Goal: Task Accomplishment & Management: Complete application form

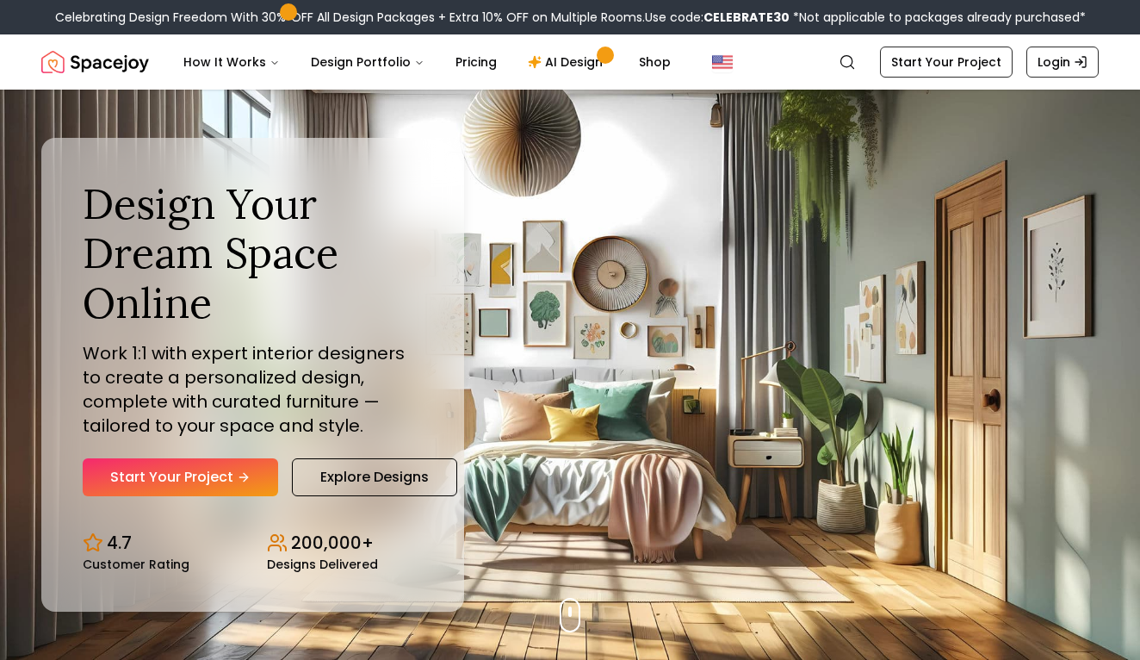
click at [228, 455] on div "Design Your Dream Space Online Work 1:1 with expert interior designers to creat…" at bounding box center [253, 338] width 340 height 318
click at [228, 467] on link "Start Your Project" at bounding box center [181, 477] width 196 height 38
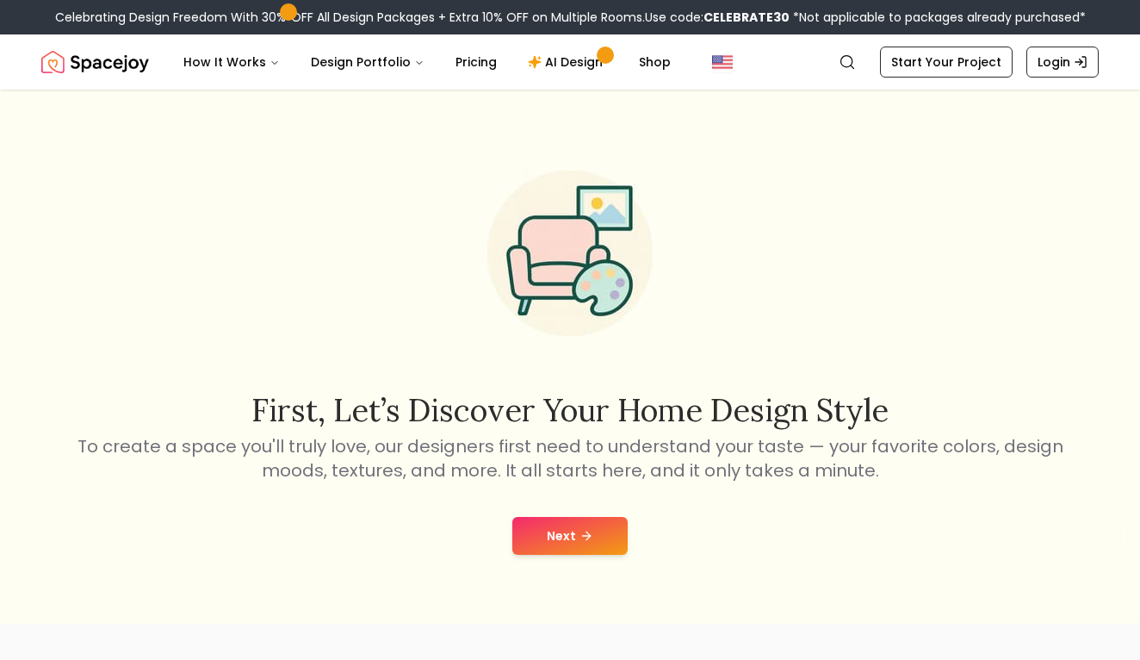
click at [538, 529] on button "Next" at bounding box center [570, 536] width 115 height 38
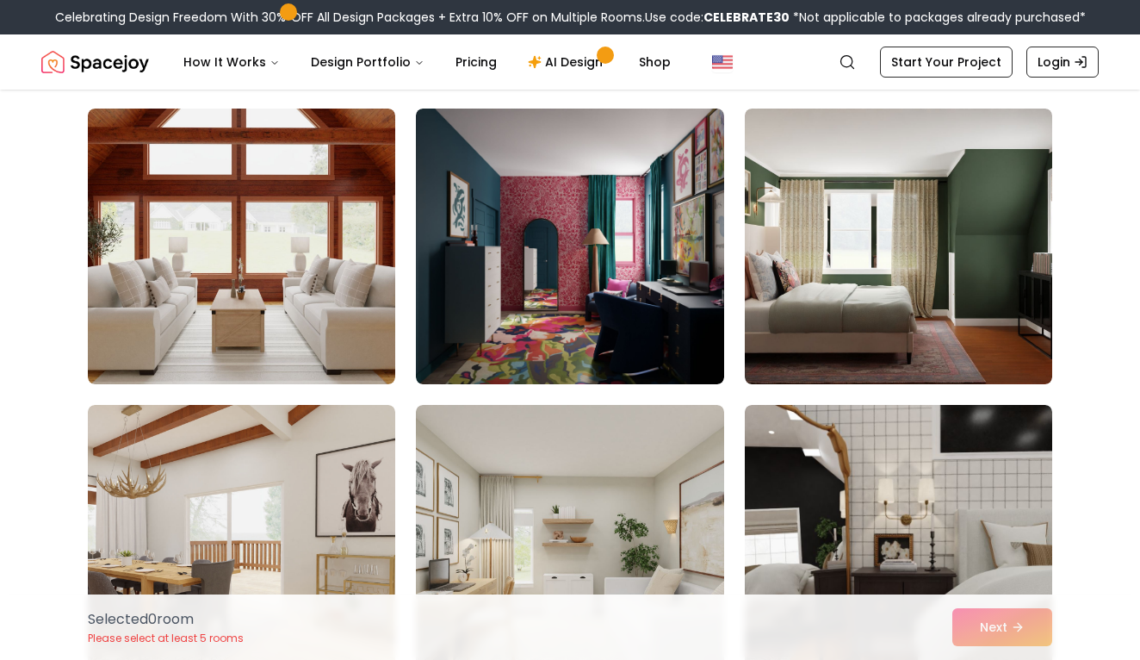
scroll to position [1011, 0]
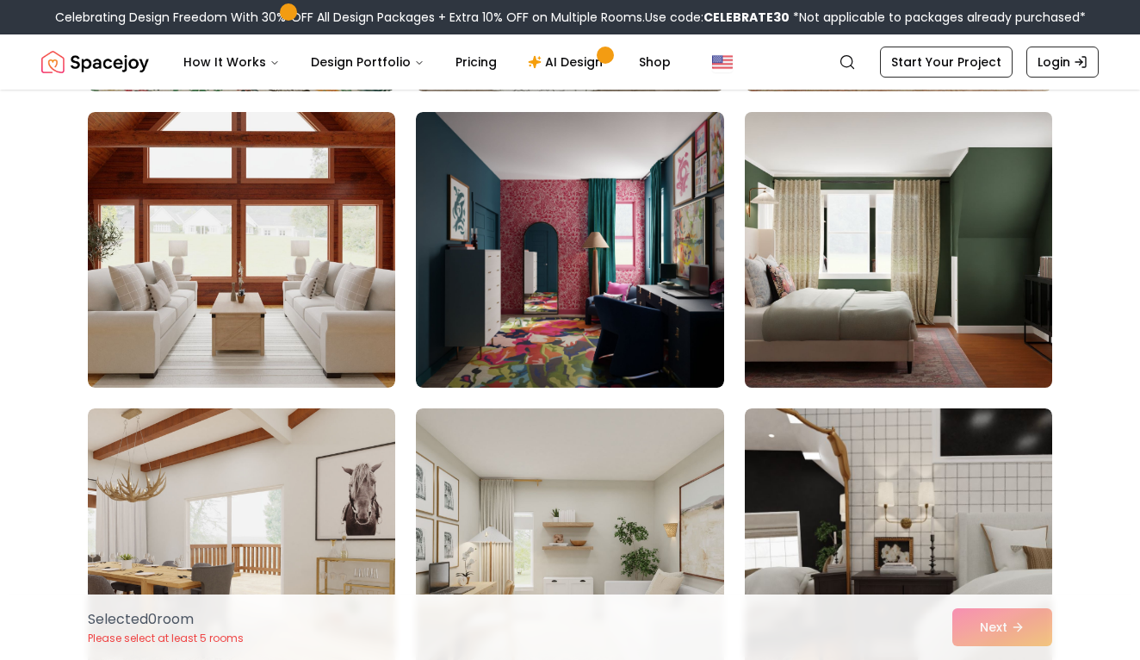
click at [892, 325] on img at bounding box center [898, 249] width 323 height 289
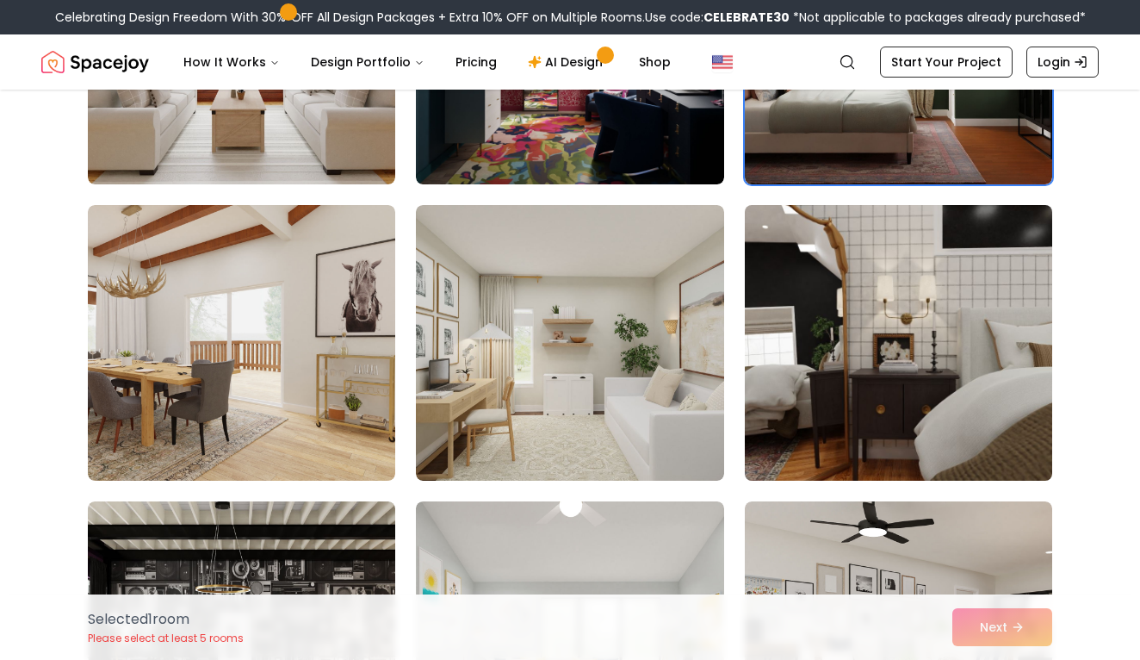
scroll to position [1232, 0]
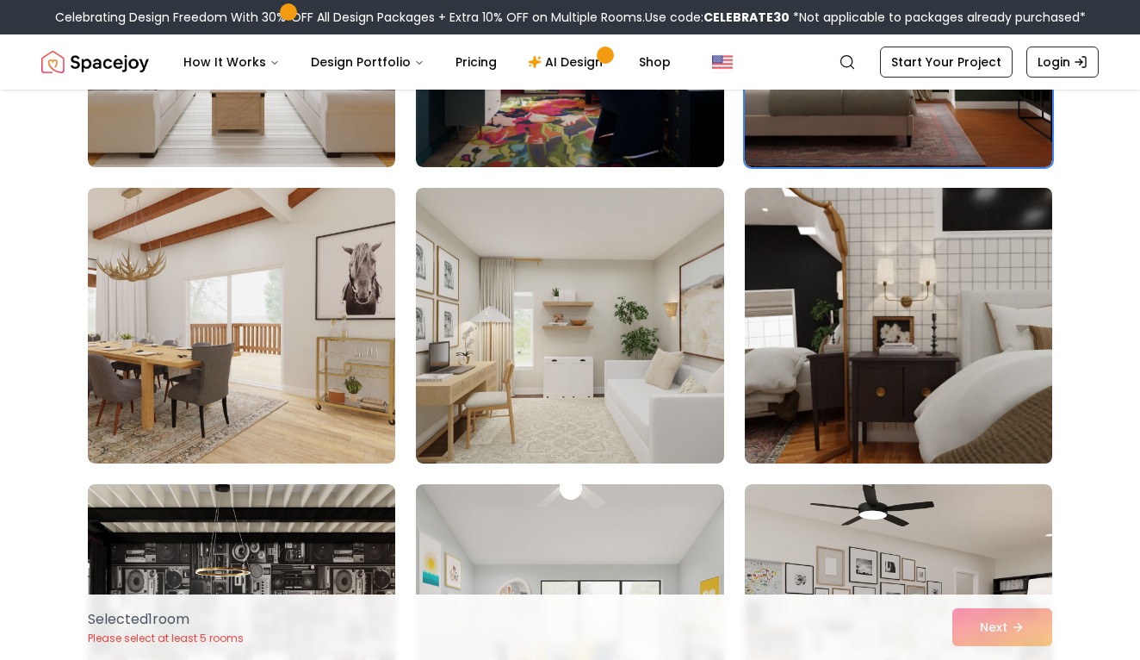
click at [874, 351] on img at bounding box center [898, 325] width 323 height 289
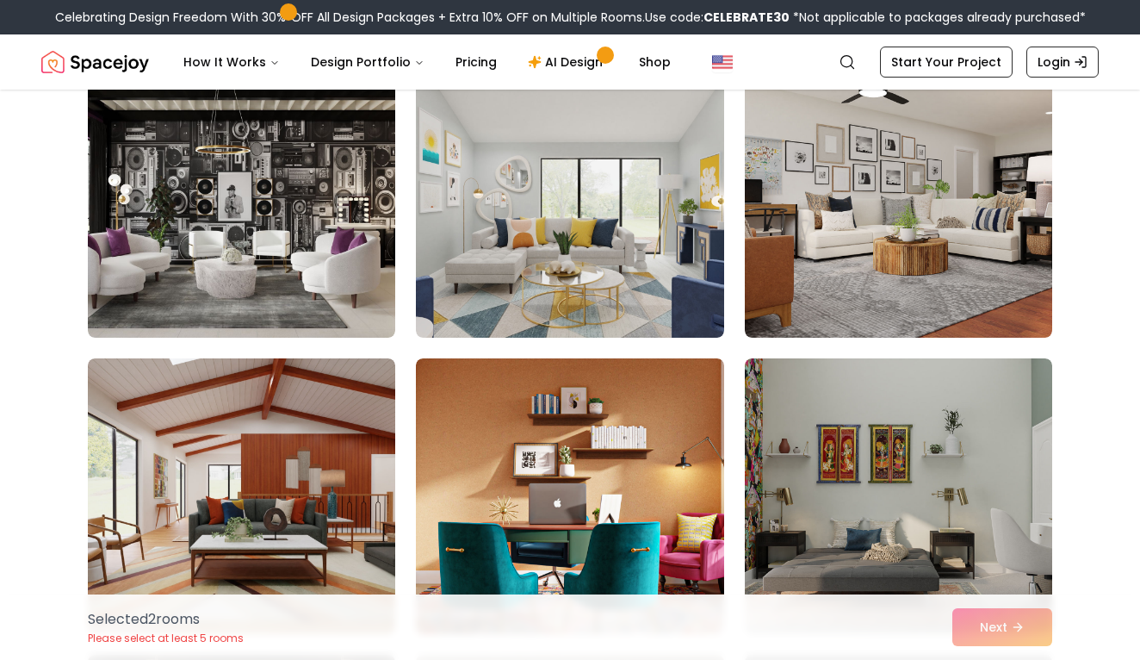
scroll to position [1656, 0]
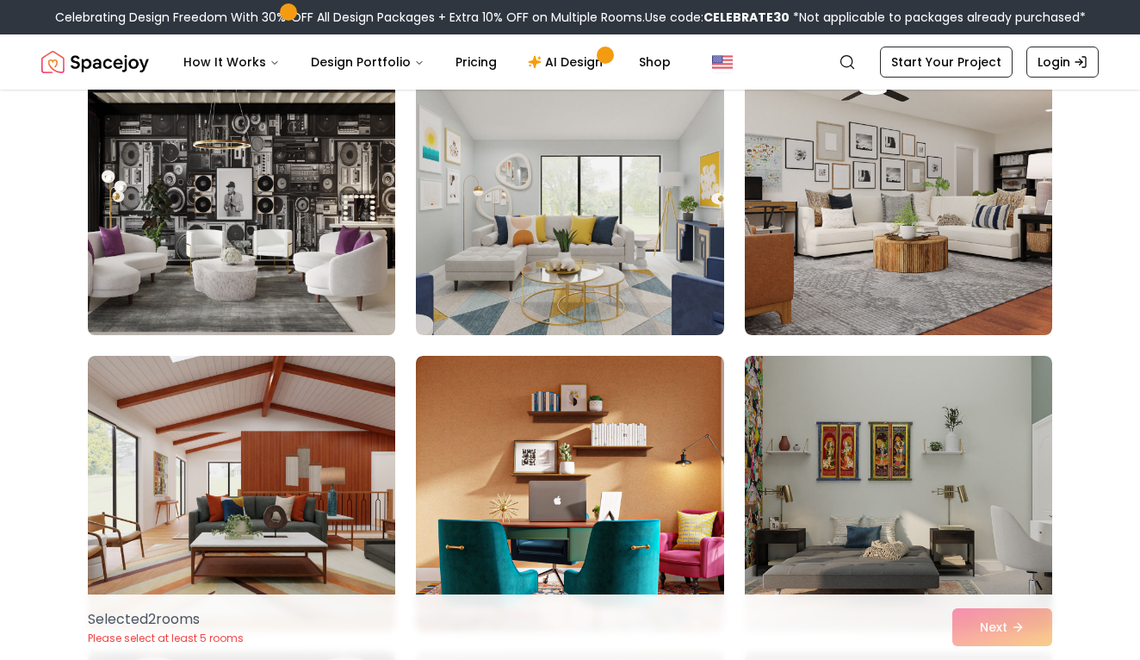
click at [294, 269] on img at bounding box center [241, 197] width 323 height 289
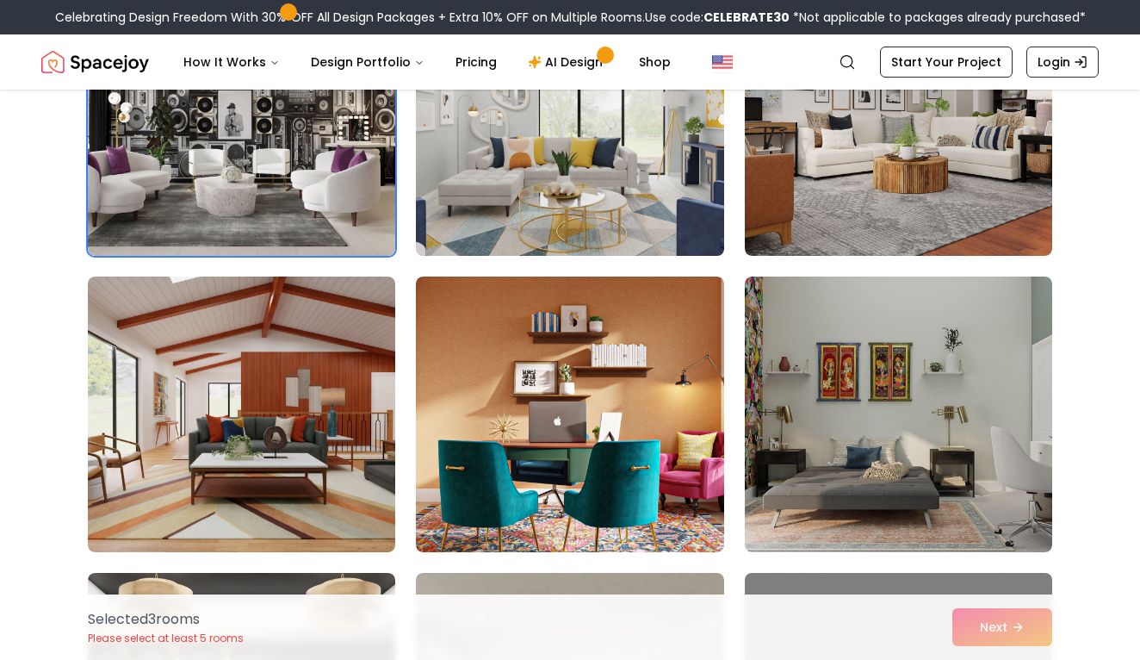
scroll to position [1755, 0]
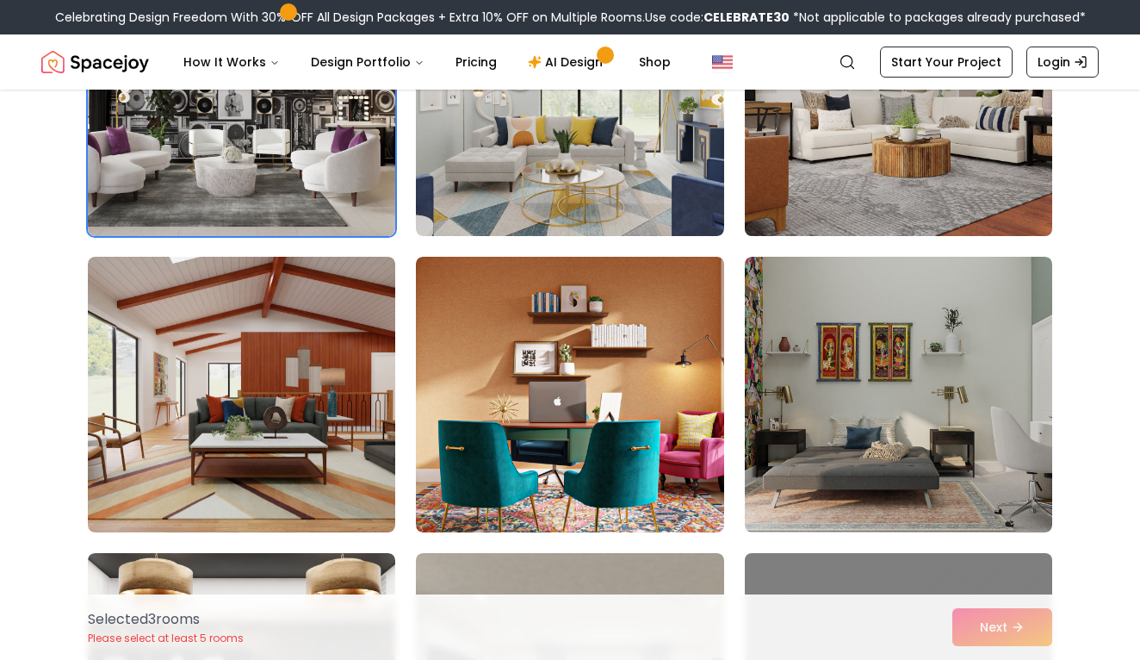
click at [836, 171] on img at bounding box center [898, 97] width 323 height 289
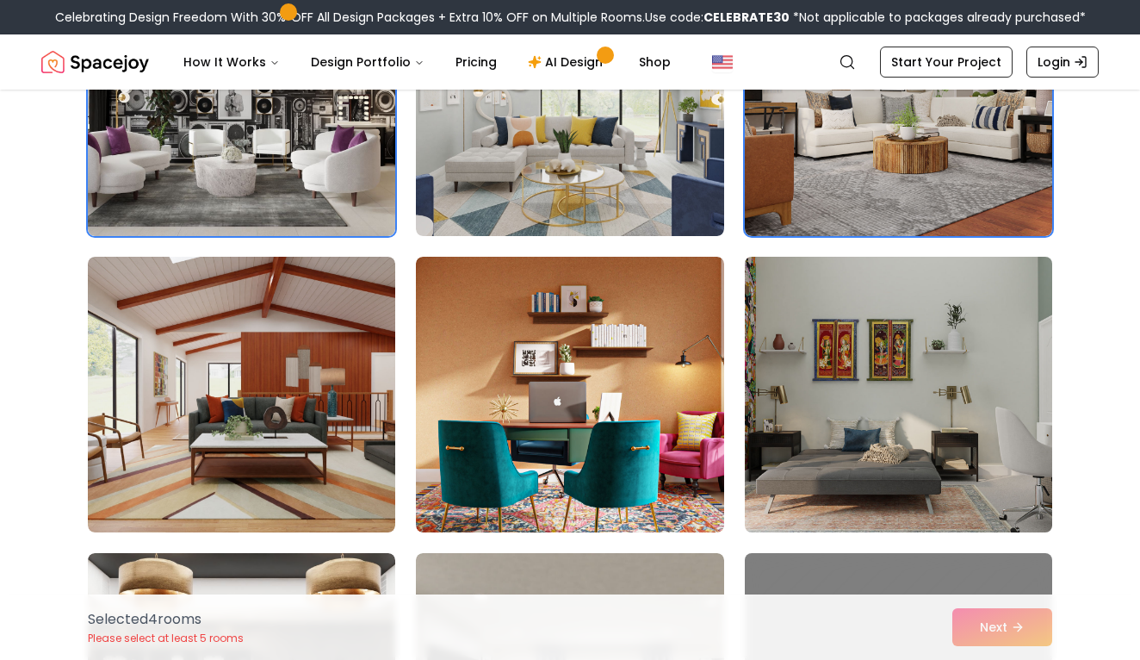
click at [823, 351] on img at bounding box center [898, 394] width 323 height 289
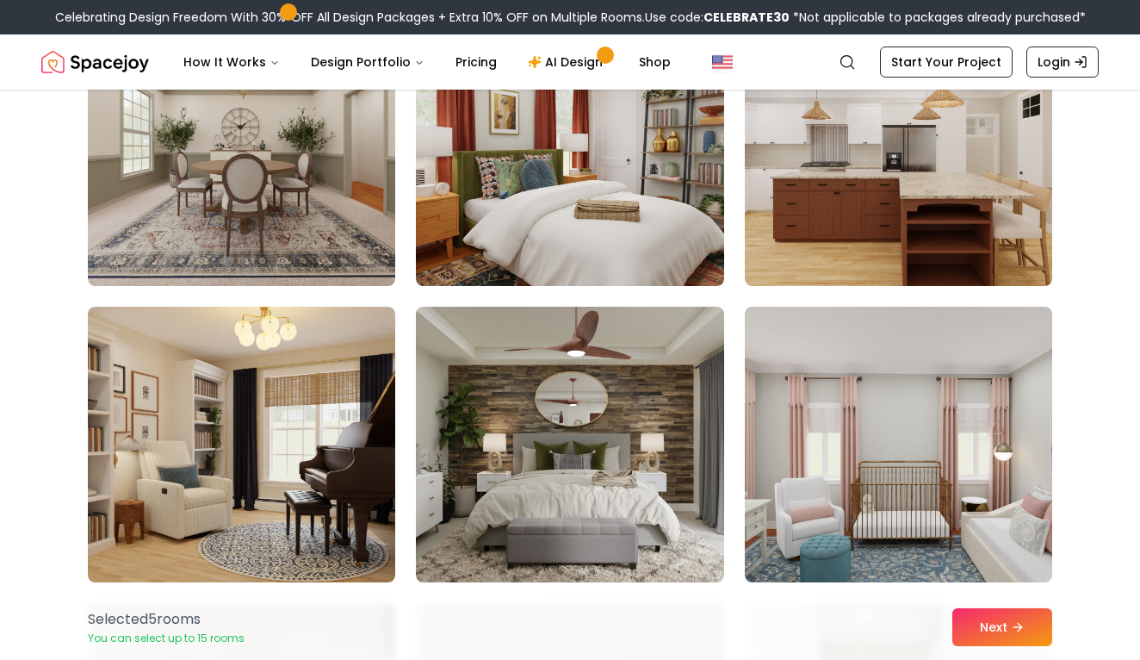
scroll to position [3484, 0]
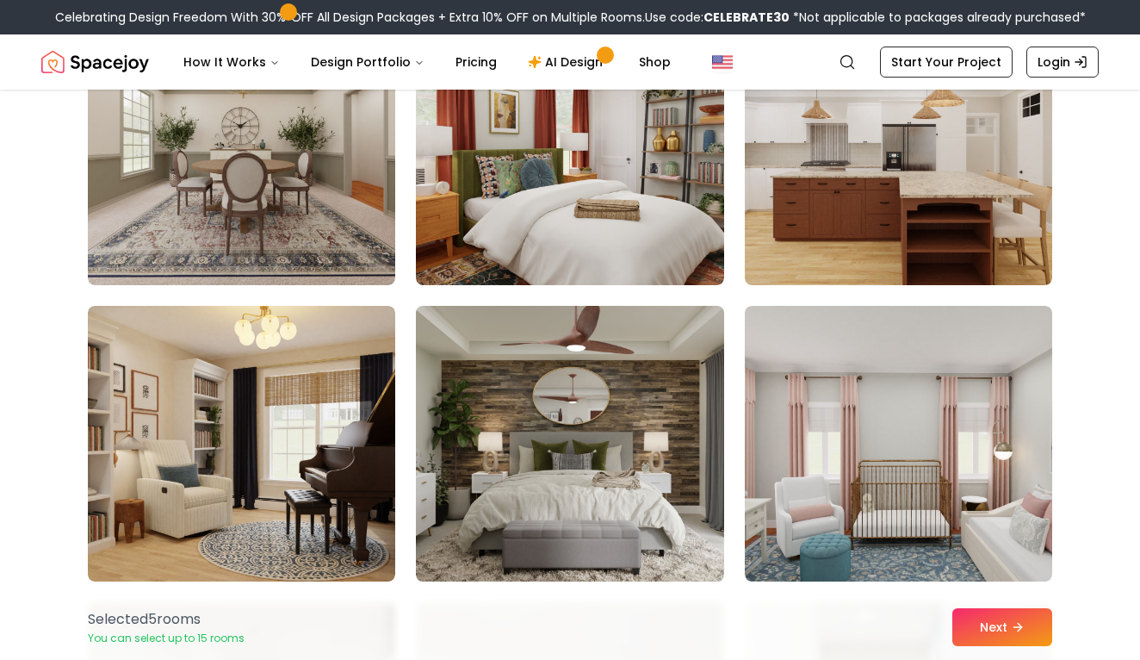
click at [597, 413] on img at bounding box center [569, 443] width 323 height 289
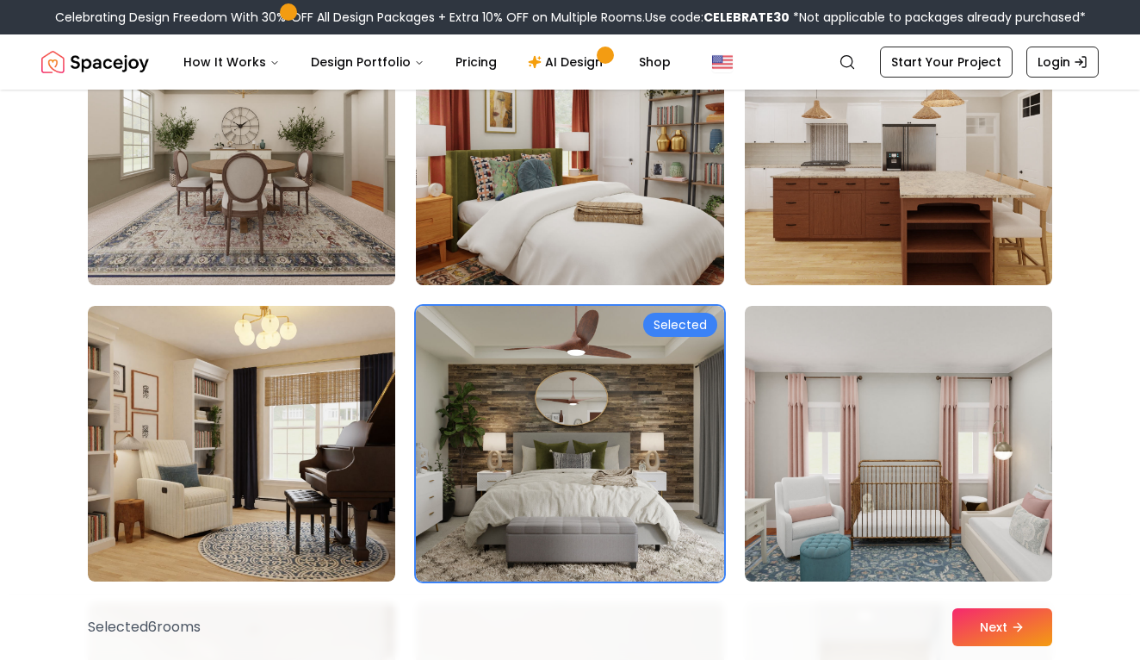
click at [587, 218] on img at bounding box center [569, 147] width 323 height 289
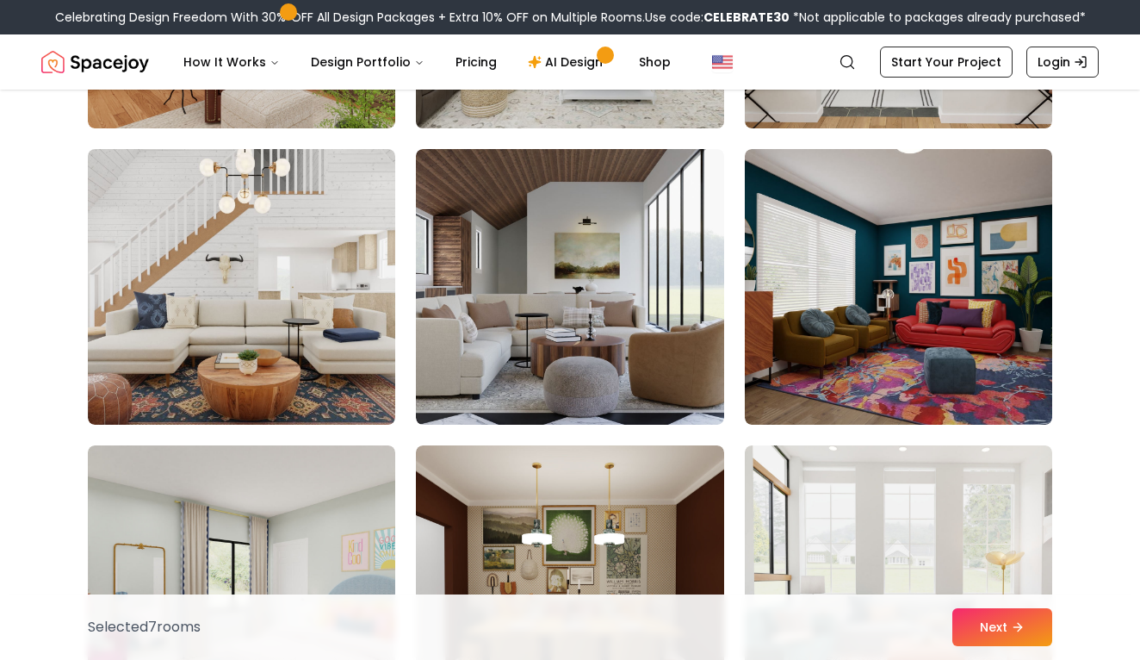
scroll to position [4289, 0]
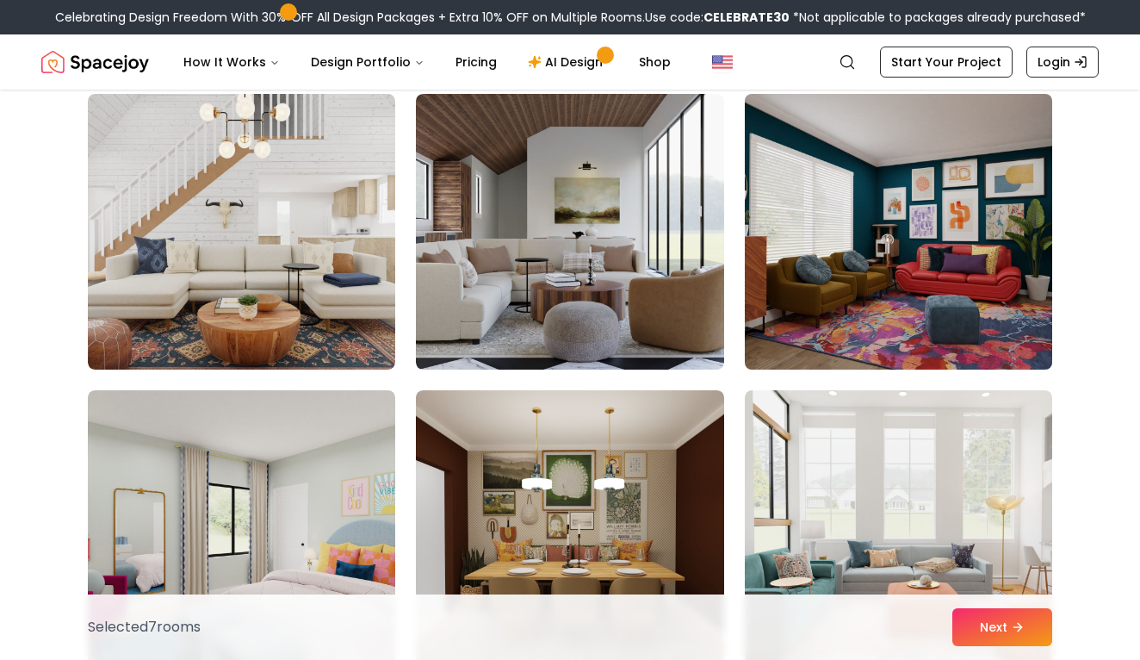
click at [799, 264] on img at bounding box center [898, 231] width 323 height 289
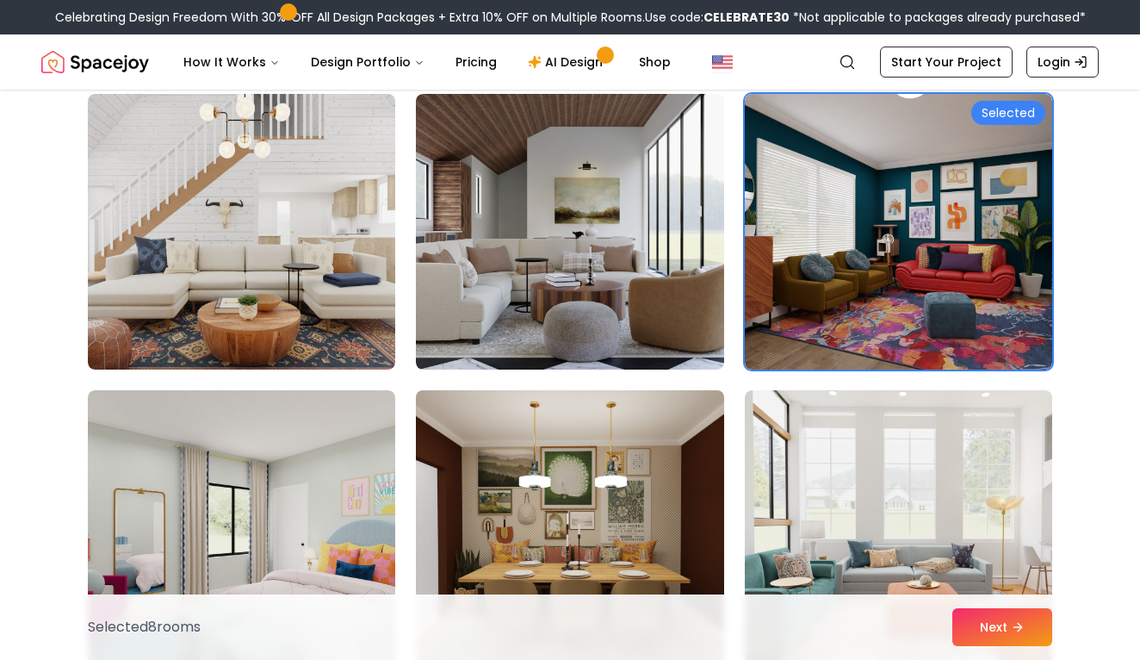
click at [583, 488] on img at bounding box center [569, 527] width 323 height 289
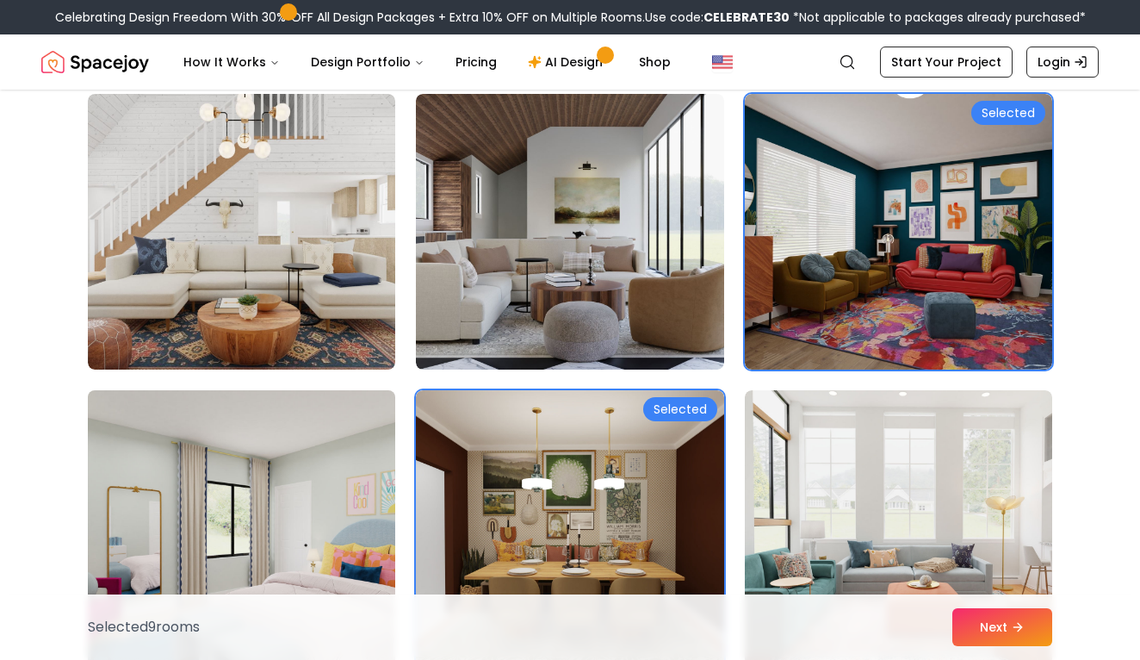
click at [378, 515] on img at bounding box center [241, 527] width 323 height 289
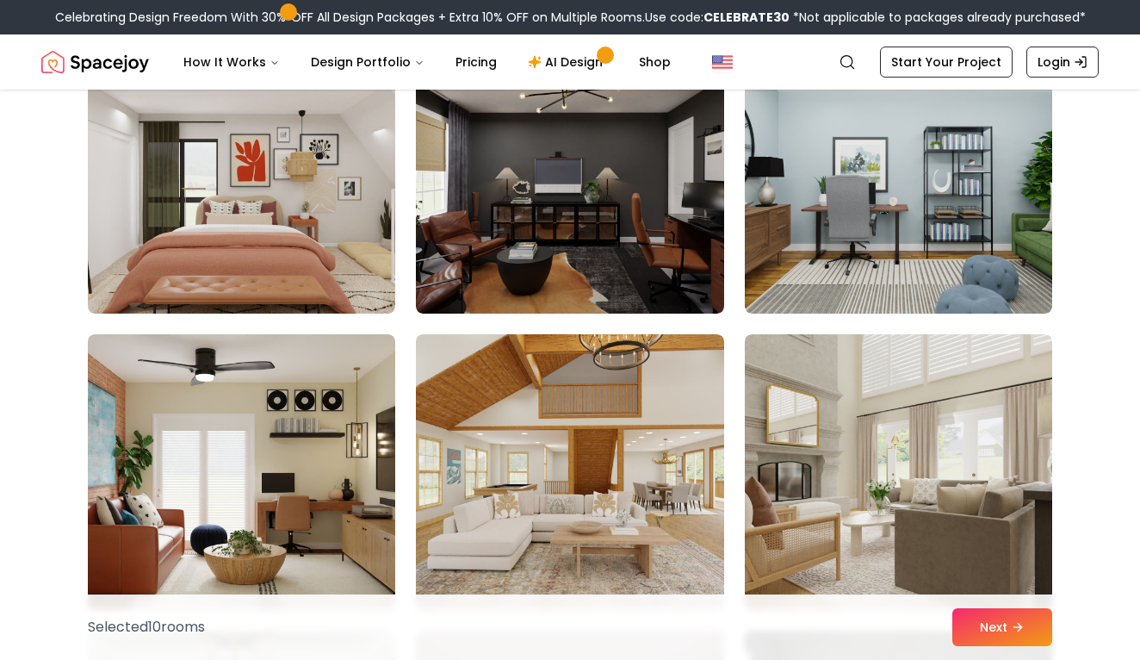
scroll to position [4938, 0]
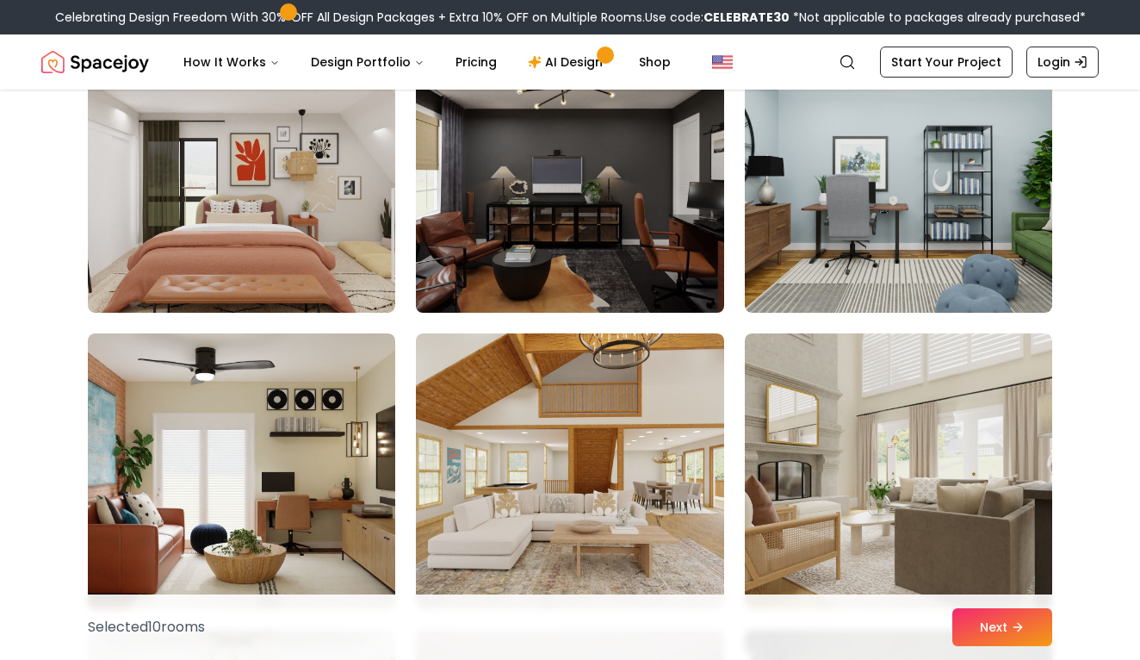
click at [568, 265] on img at bounding box center [569, 174] width 323 height 289
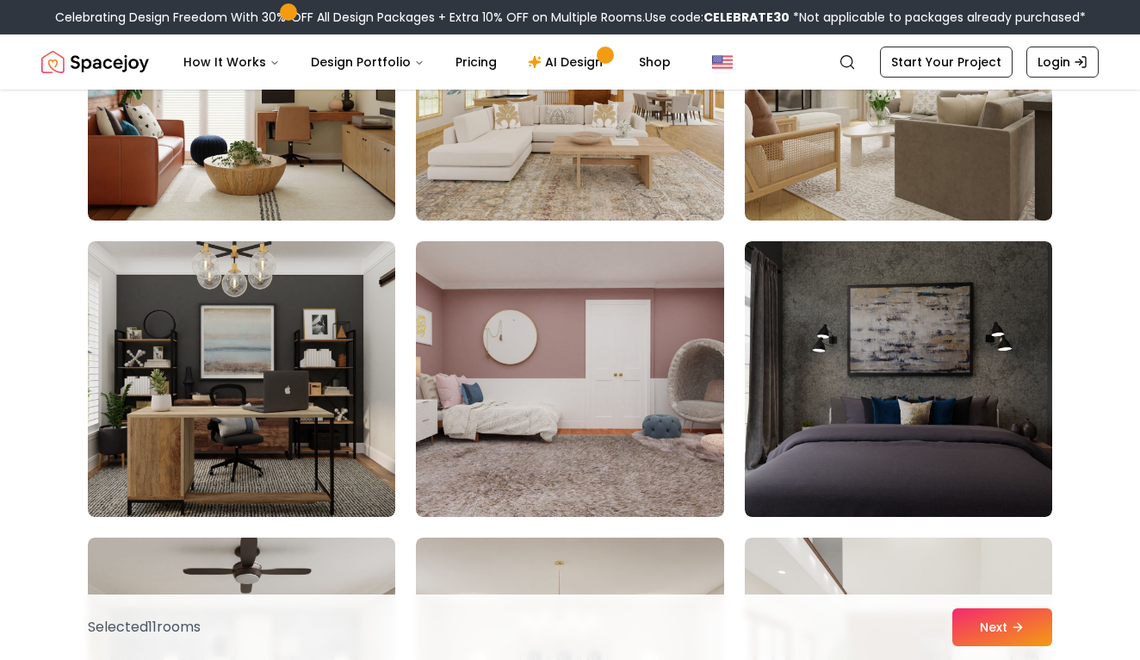
scroll to position [5327, 0]
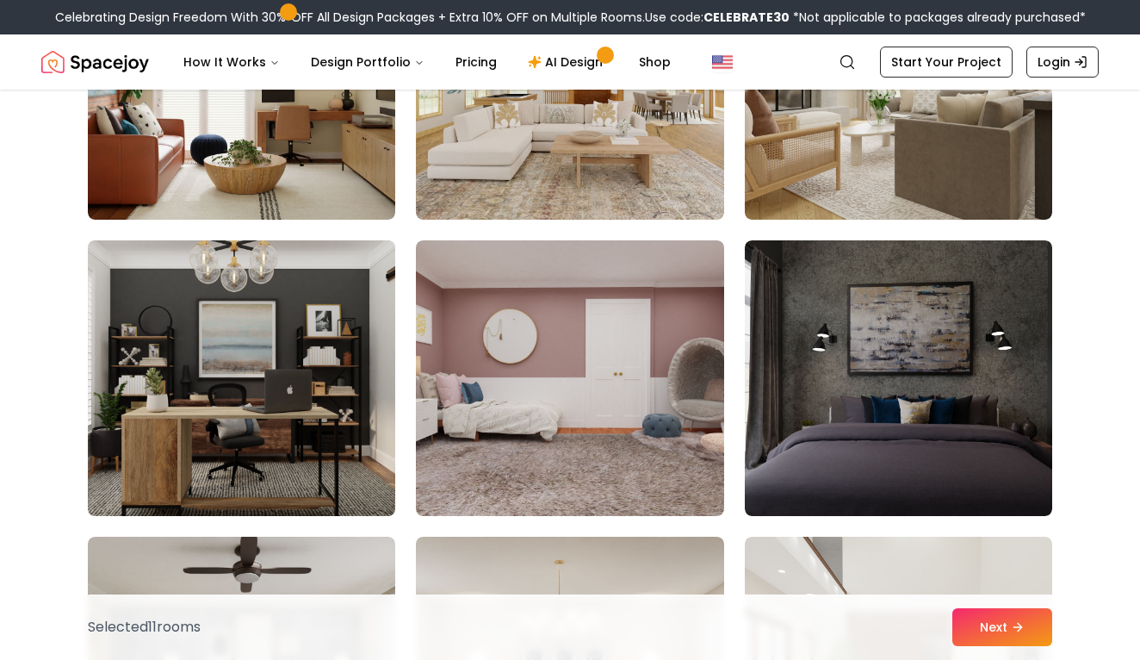
click at [352, 367] on img at bounding box center [241, 377] width 323 height 289
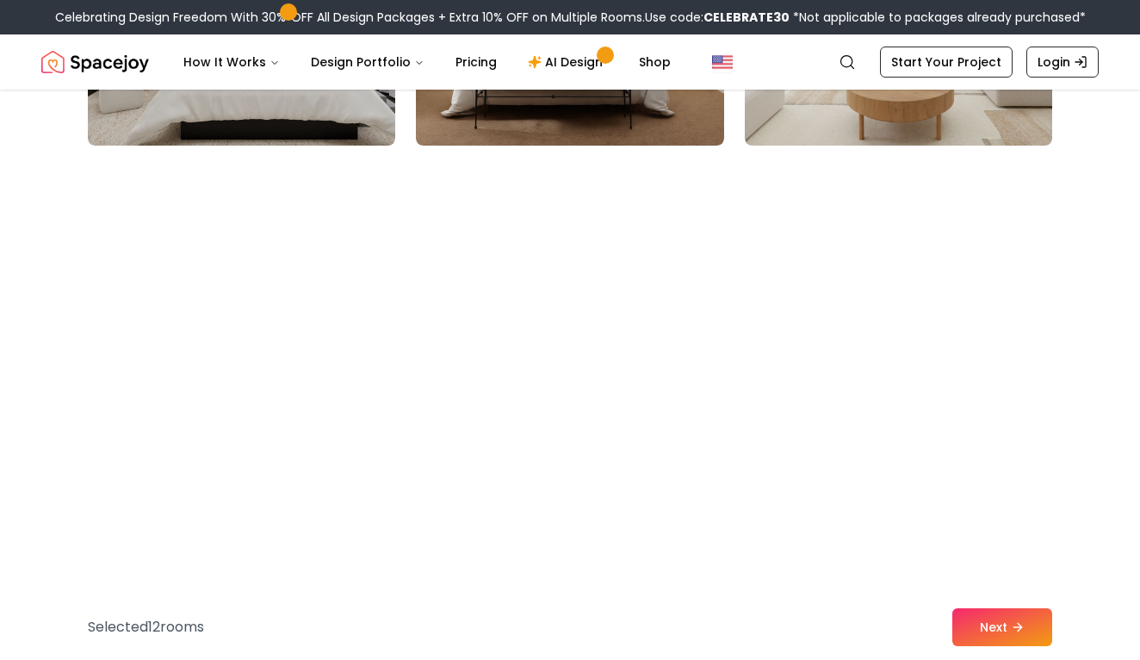
scroll to position [6013, 0]
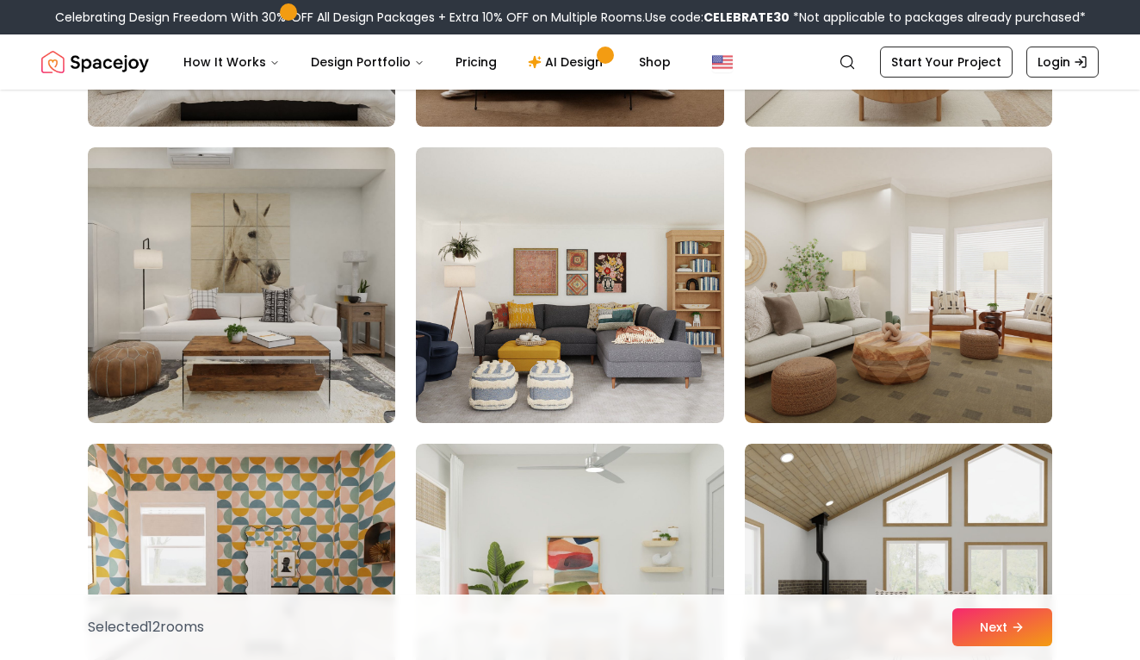
click at [1006, 606] on div "Selected 12 room s Next" at bounding box center [570, 626] width 992 height 65
click at [1004, 612] on button "Next" at bounding box center [1003, 627] width 100 height 38
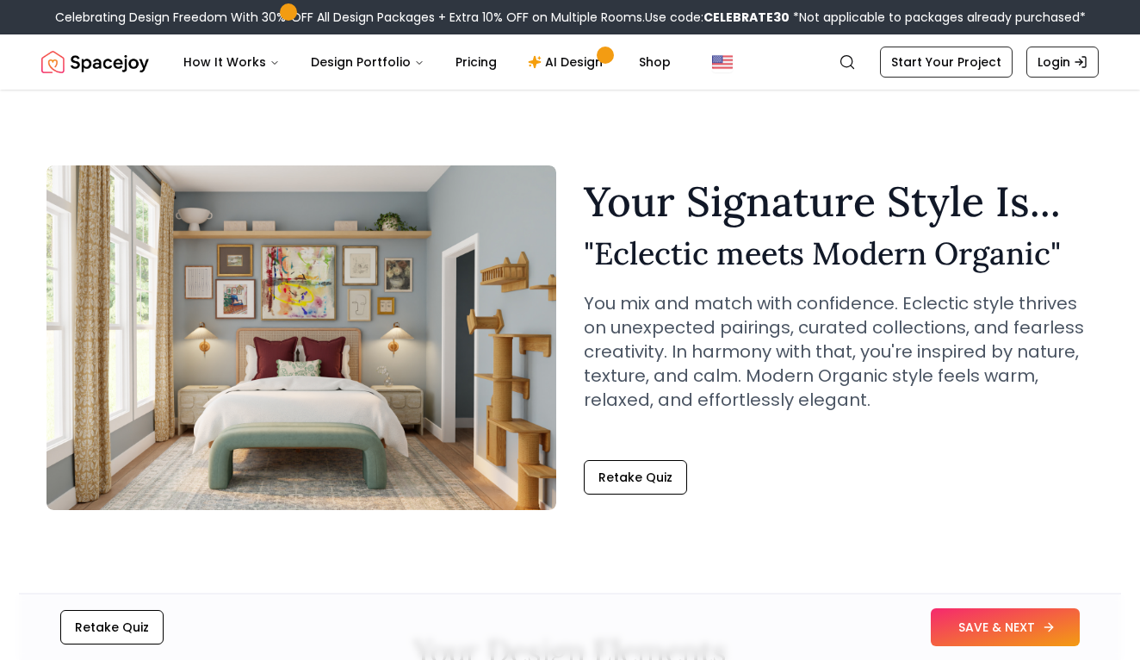
click at [1008, 611] on button "SAVE & NEXT" at bounding box center [1005, 627] width 149 height 38
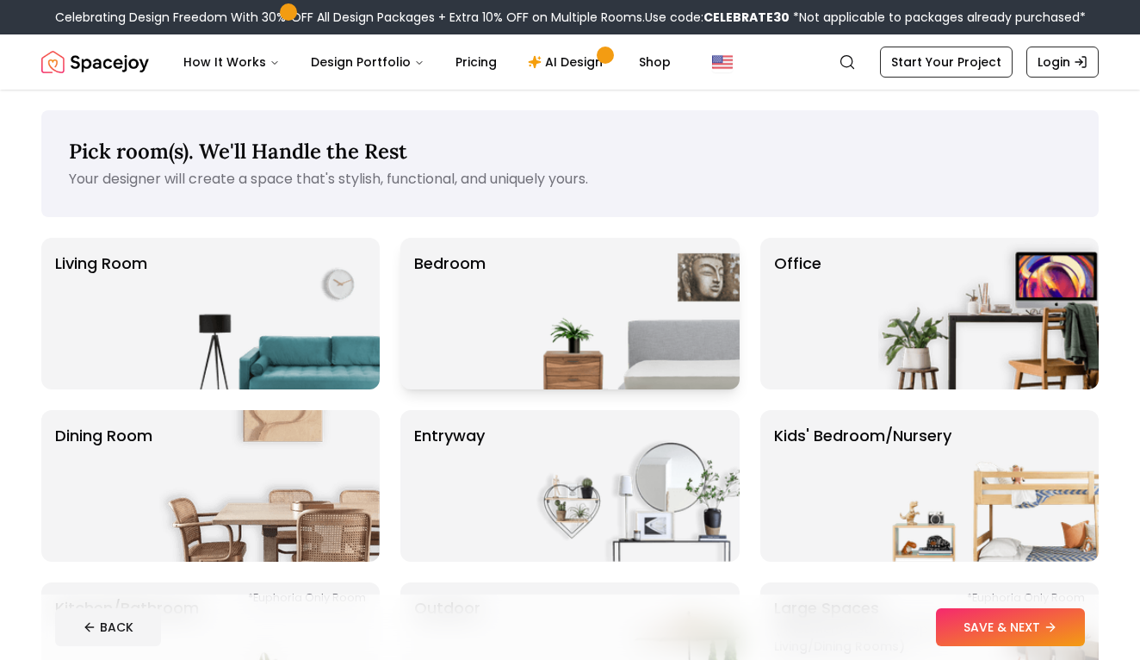
click at [639, 381] on img at bounding box center [629, 314] width 221 height 152
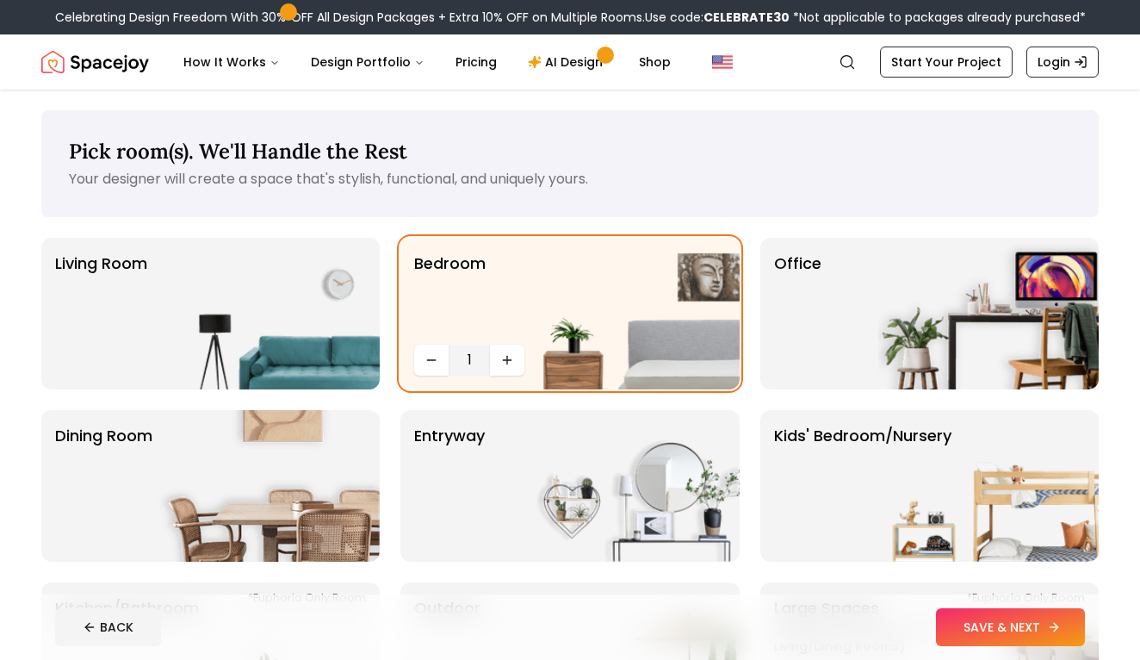
click at [982, 640] on button "SAVE & NEXT" at bounding box center [1010, 627] width 149 height 38
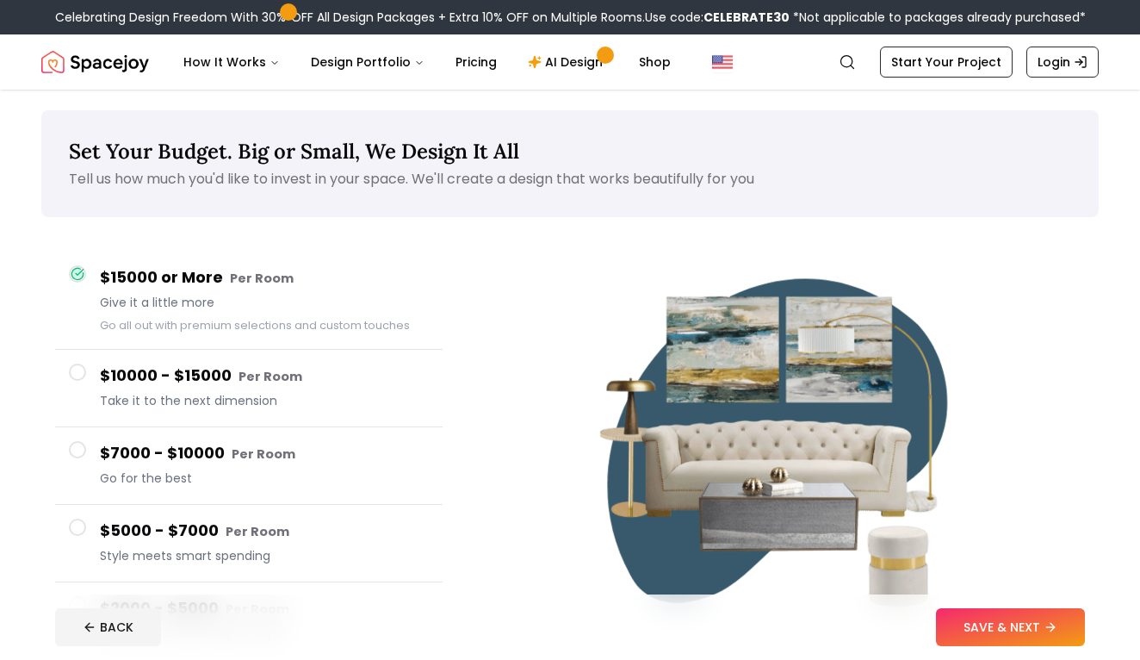
click at [982, 640] on button "SAVE & NEXT" at bounding box center [1010, 627] width 149 height 38
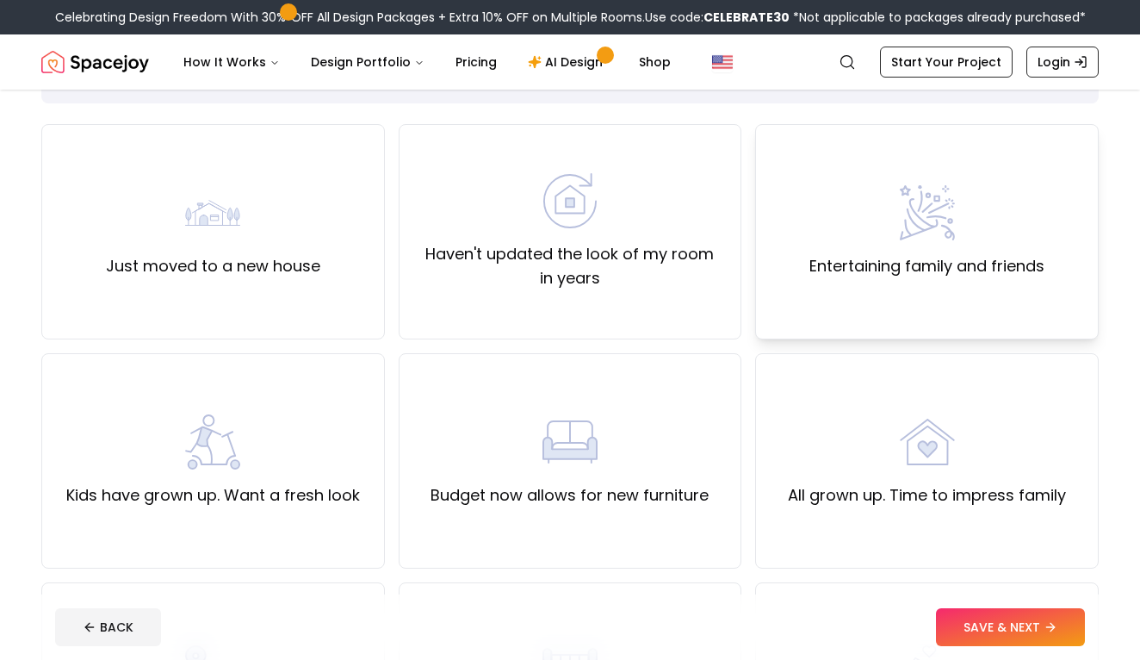
scroll to position [116, 0]
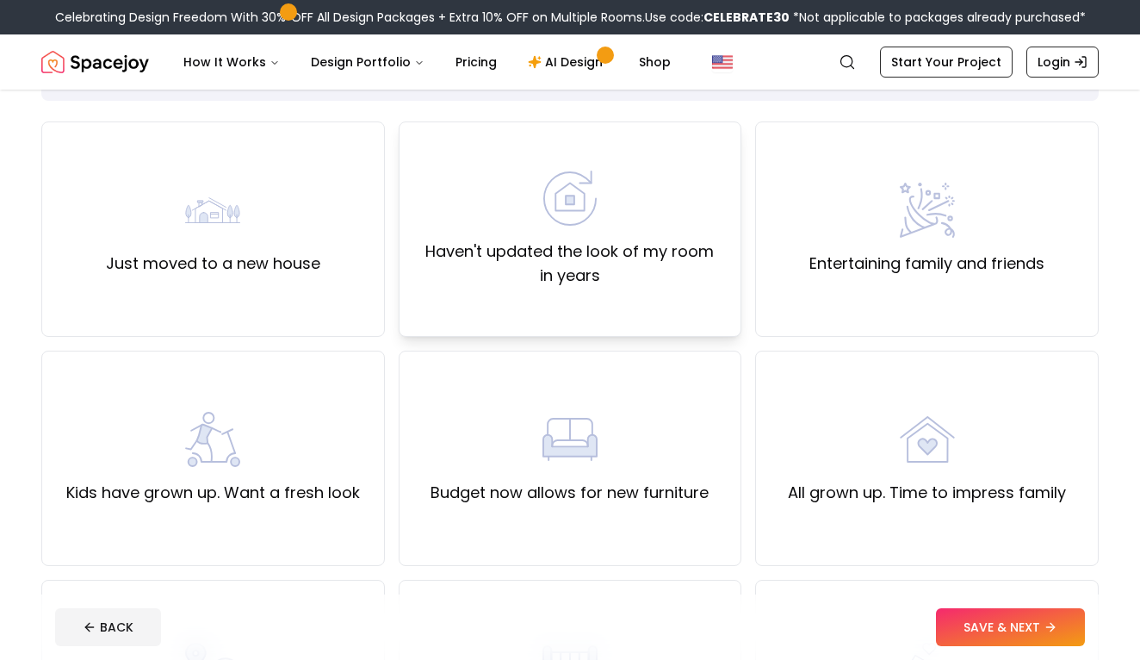
click at [646, 268] on label "Haven't updated the look of my room in years" at bounding box center [570, 263] width 314 height 48
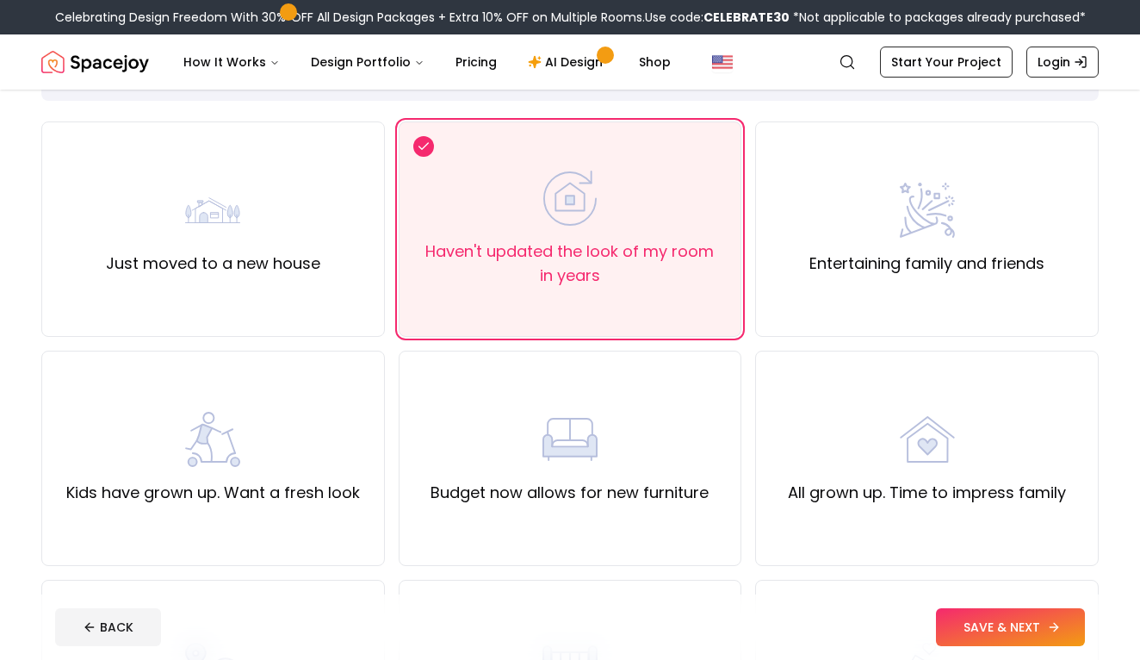
click at [979, 619] on button "SAVE & NEXT" at bounding box center [1010, 627] width 149 height 38
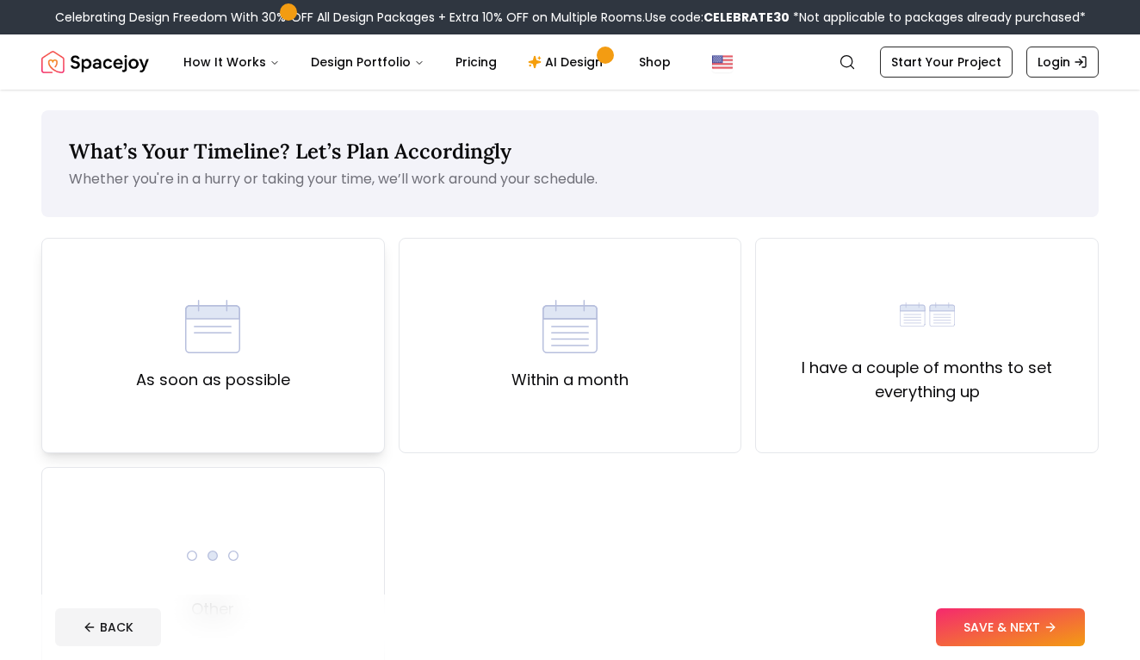
click at [364, 339] on div "As soon as possible" at bounding box center [213, 345] width 344 height 215
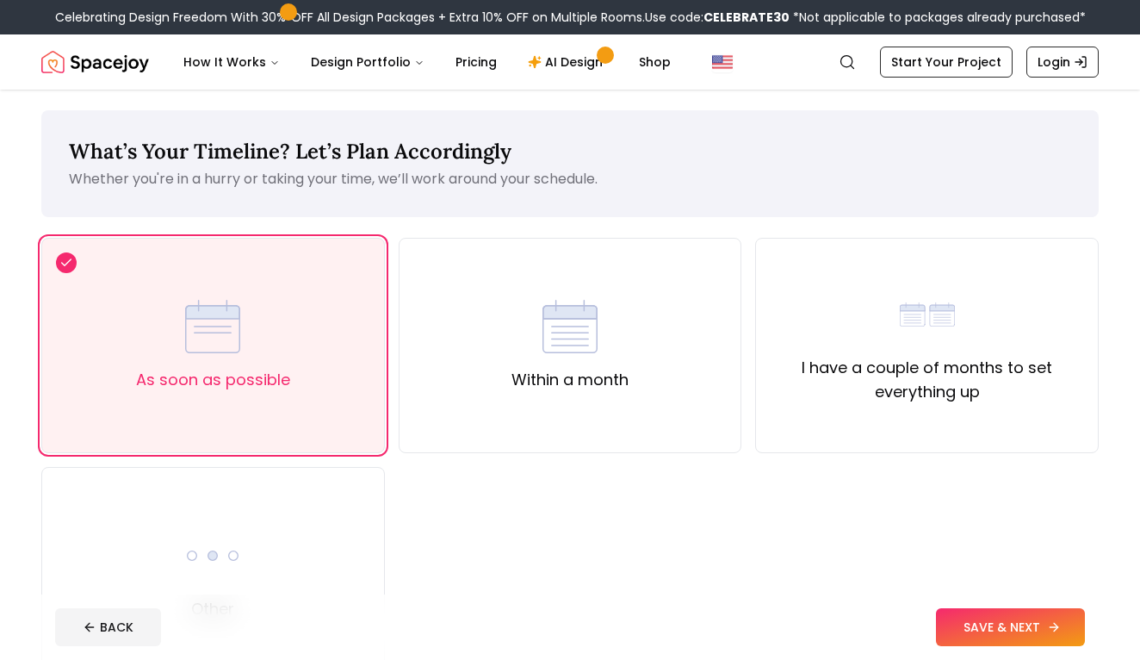
click at [979, 615] on button "SAVE & NEXT" at bounding box center [1010, 627] width 149 height 38
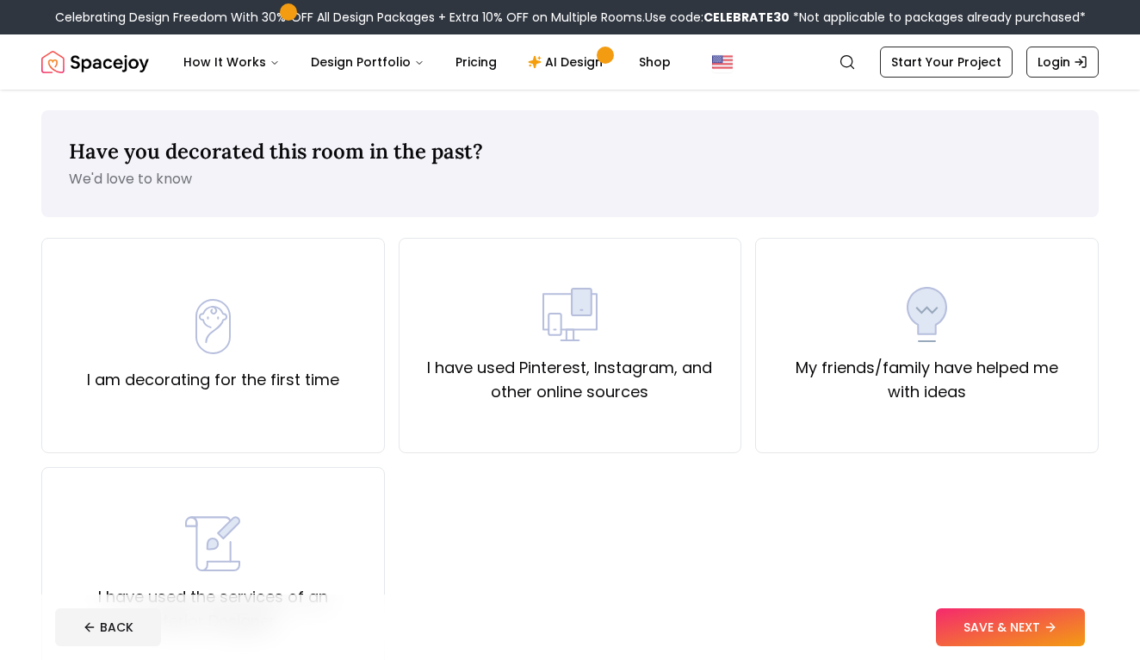
click at [751, 397] on div "I am decorating for the first time I have used Pinterest, Instagram, and other …" at bounding box center [570, 460] width 1058 height 444
click at [708, 394] on label "I have used Pinterest, Instagram, and other online sources" at bounding box center [570, 380] width 314 height 48
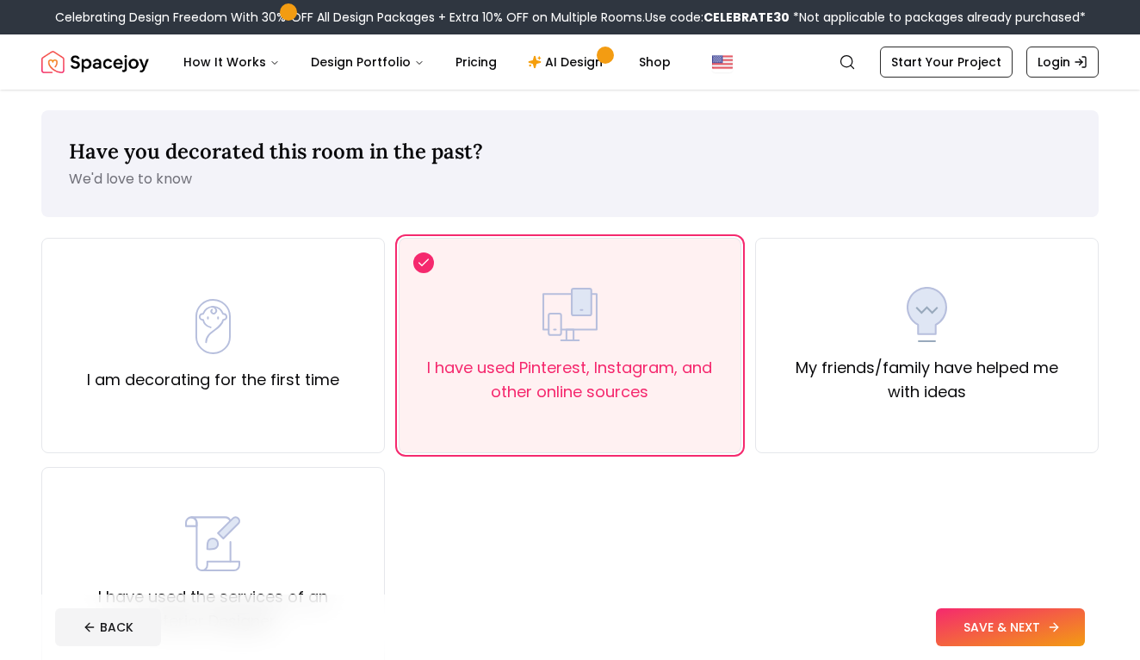
click at [978, 618] on button "SAVE & NEXT" at bounding box center [1010, 627] width 149 height 38
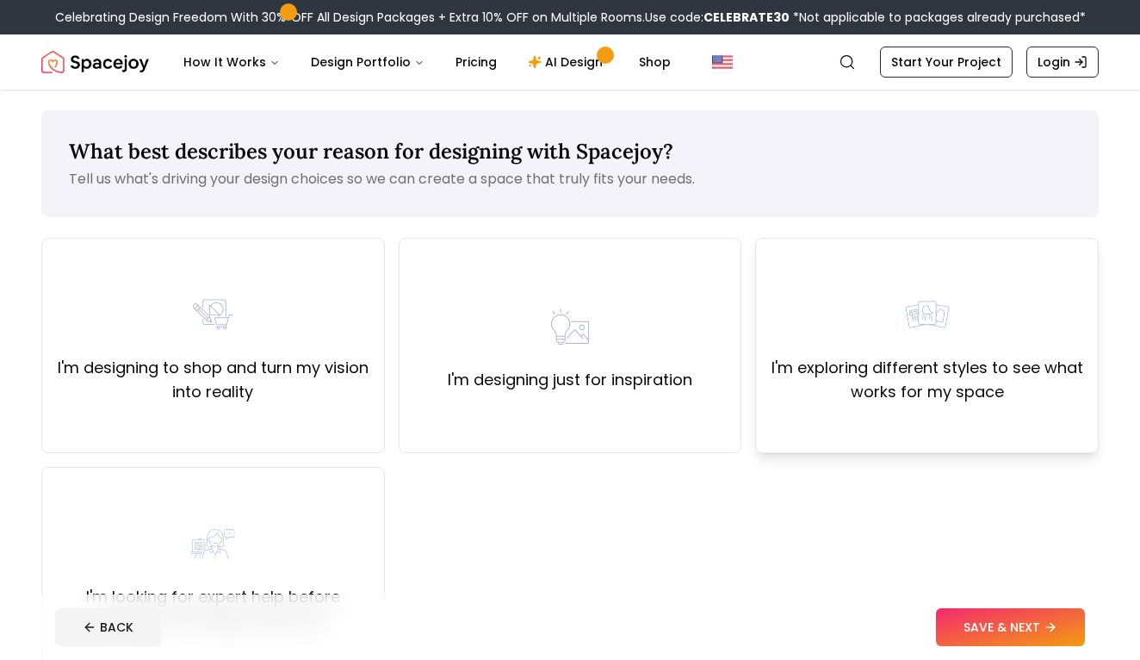
click at [757, 437] on div "I'm exploring different styles to see what works for my space" at bounding box center [927, 345] width 344 height 215
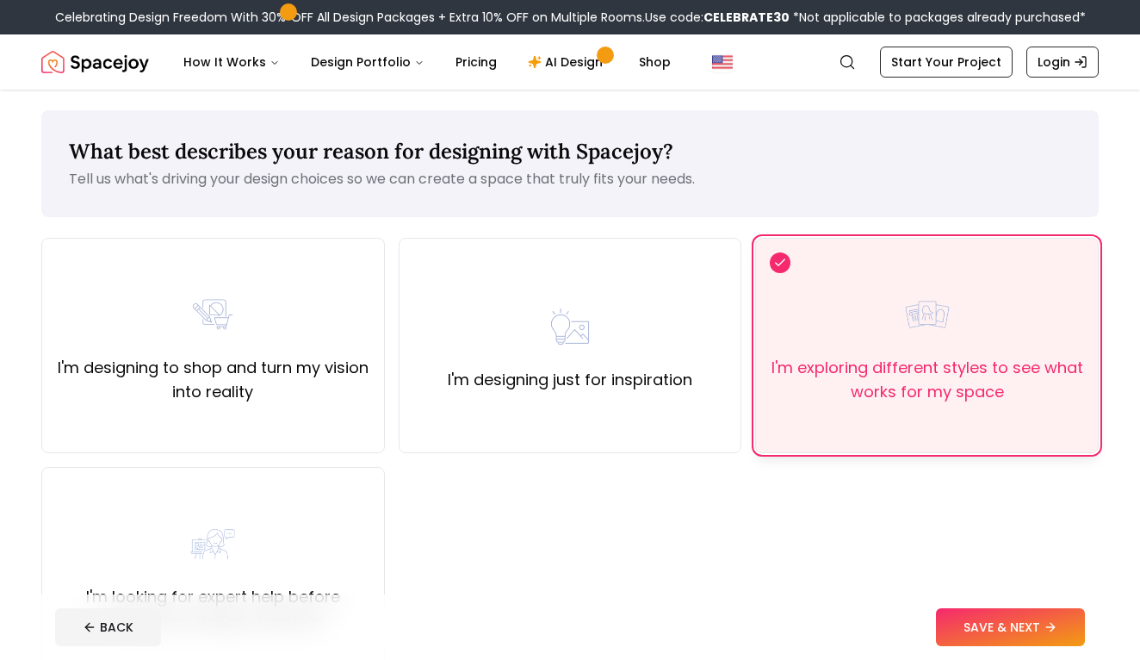
click at [759, 437] on div "I'm exploring different styles to see what works for my space" at bounding box center [927, 345] width 344 height 215
click at [761, 435] on div "I'm exploring different styles to see what works for my space" at bounding box center [927, 345] width 344 height 215
click at [840, 376] on label "I'm exploring different styles to see what works for my space" at bounding box center [927, 380] width 314 height 48
click at [668, 375] on label "I'm designing just for inspiration" at bounding box center [570, 380] width 245 height 24
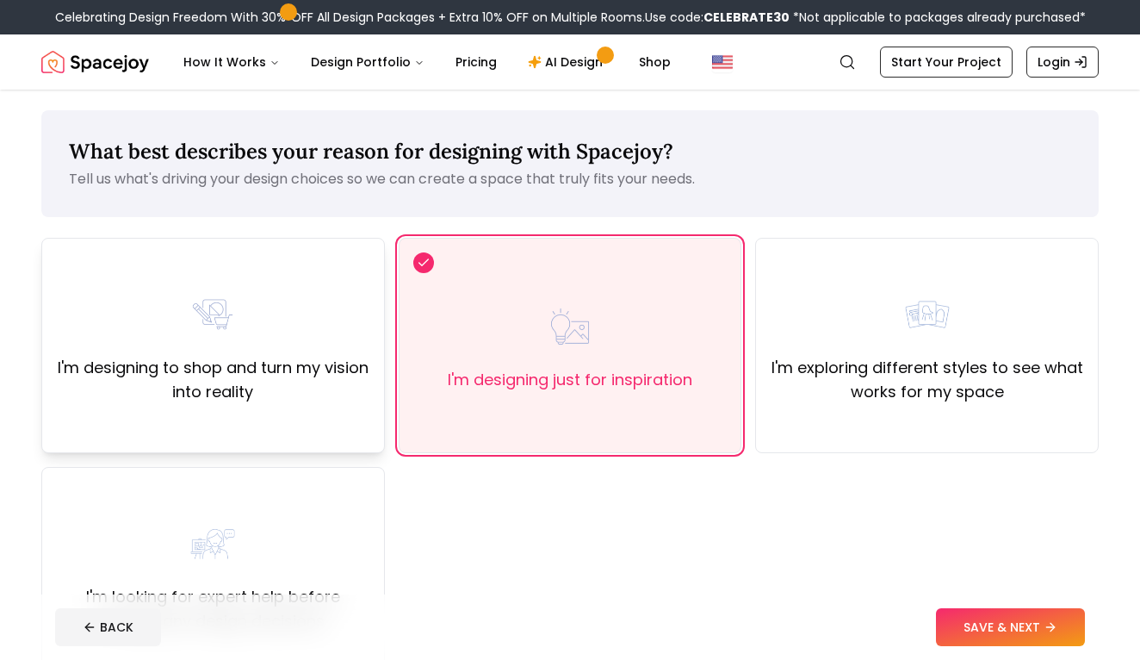
click at [370, 388] on div "I'm designing to shop and turn my vision into reality" at bounding box center [213, 345] width 344 height 215
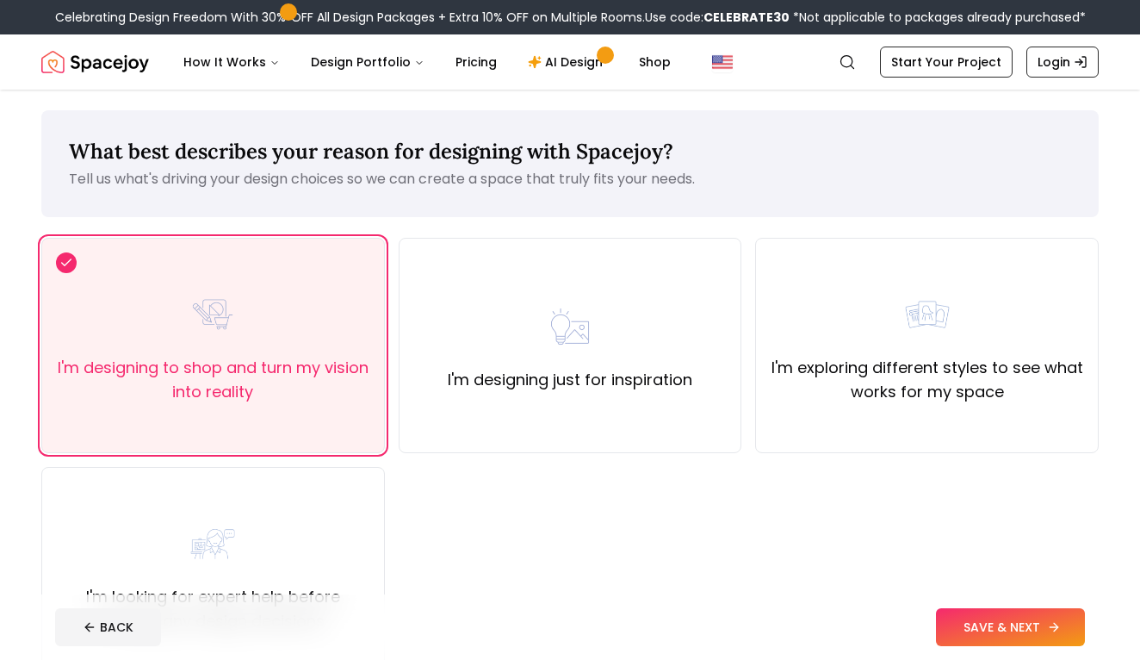
click at [979, 620] on button "SAVE & NEXT" at bounding box center [1010, 627] width 149 height 38
